Goal: Entertainment & Leisure: Consume media (video, audio)

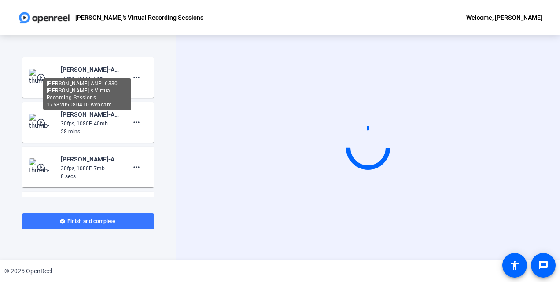
click at [89, 71] on div "[PERSON_NAME]-ANPL6330-[PERSON_NAME]-s Virtual Recording Sessions-1758205080410…" at bounding box center [90, 69] width 59 height 11
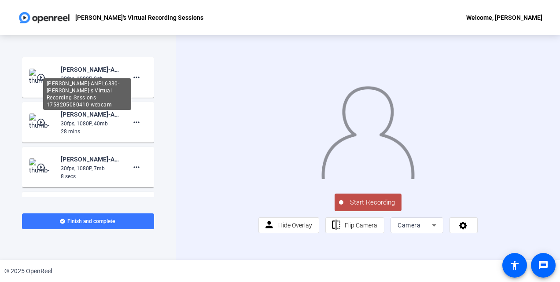
click at [71, 74] on div "[PERSON_NAME]-ANPL6330-[PERSON_NAME]-s Virtual Recording Sessions-1758205080410…" at bounding box center [90, 69] width 59 height 11
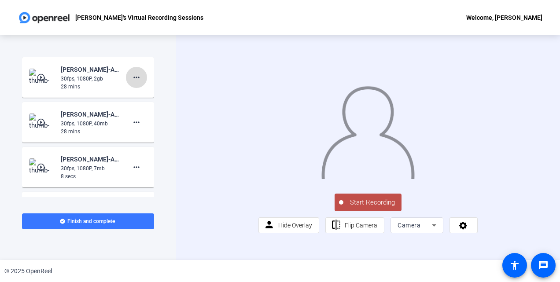
click at [131, 78] on mat-icon "more_horiz" at bounding box center [136, 77] width 11 height 11
click at [89, 73] on div at bounding box center [280, 141] width 560 height 282
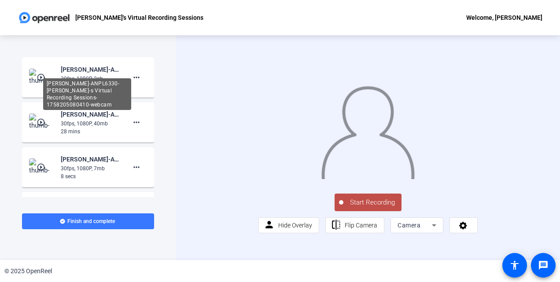
click at [89, 73] on div "[PERSON_NAME]-ANPL6330-[PERSON_NAME]-s Virtual Recording Sessions-1758205080410…" at bounding box center [90, 69] width 59 height 11
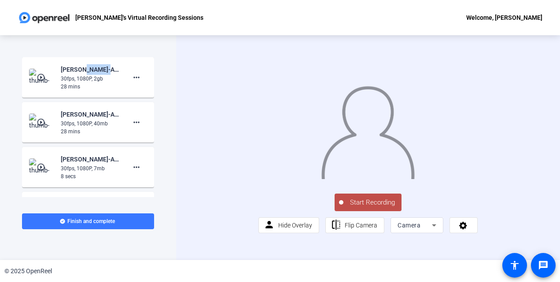
drag, startPoint x: 89, startPoint y: 73, endPoint x: 53, endPoint y: 79, distance: 36.2
click at [53, 79] on div "play_circle_outline [PERSON_NAME]-ANPL6330-[PERSON_NAME]-s Virtual Recording Se…" at bounding box center [88, 77] width 118 height 26
drag, startPoint x: 53, startPoint y: 79, endPoint x: 40, endPoint y: 78, distance: 13.3
click at [40, 78] on mat-icon "play_circle_outline" at bounding box center [42, 77] width 11 height 9
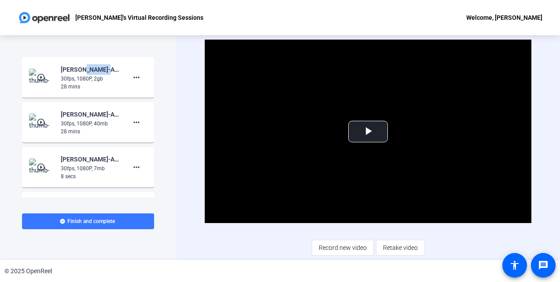
click at [40, 78] on mat-icon "play_circle_outline" at bounding box center [42, 77] width 11 height 9
click at [368, 132] on span "Video Player" at bounding box center [368, 132] width 0 height 0
drag, startPoint x: 544, startPoint y: 151, endPoint x: 419, endPoint y: 47, distance: 162.2
click at [419, 47] on div "Video Player is loading. Play Video Pause Mute Current Time 6:06 / Duration 27:…" at bounding box center [368, 147] width 384 height 225
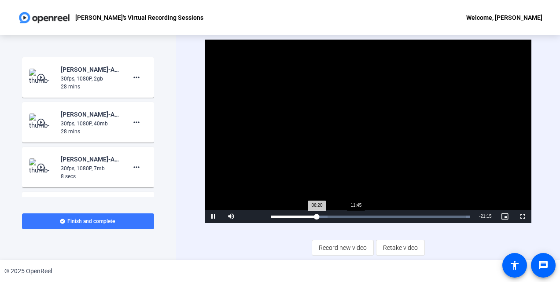
click at [356, 219] on div "Loaded : 100.00% 11:45 06:20" at bounding box center [370, 216] width 208 height 13
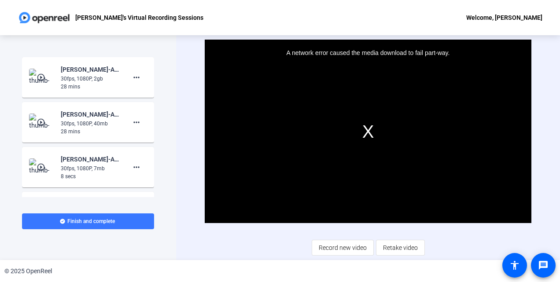
click at [369, 175] on div "A network error caused the media download to fail part-way." at bounding box center [368, 132] width 326 height 184
click at [40, 79] on mat-icon "play_circle_outline" at bounding box center [42, 77] width 11 height 9
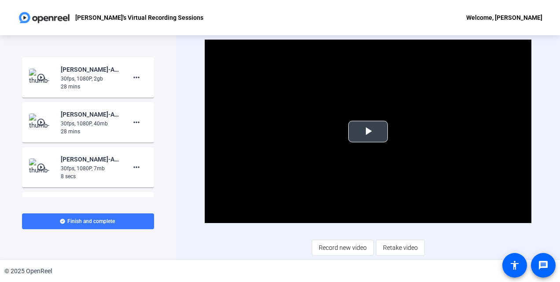
click at [368, 132] on span "Video Player" at bounding box center [368, 132] width 0 height 0
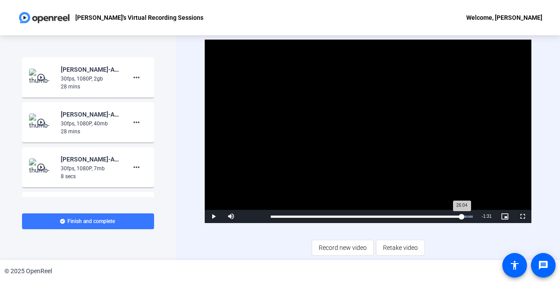
drag, startPoint x: 271, startPoint y: 217, endPoint x: 462, endPoint y: 216, distance: 191.6
click at [462, 216] on div "26:04" at bounding box center [366, 217] width 191 height 2
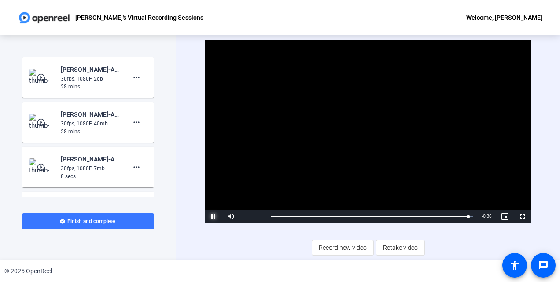
click at [213, 217] on span "Video Player" at bounding box center [214, 217] width 18 height 0
